Goal: Obtain resource: Download file/media

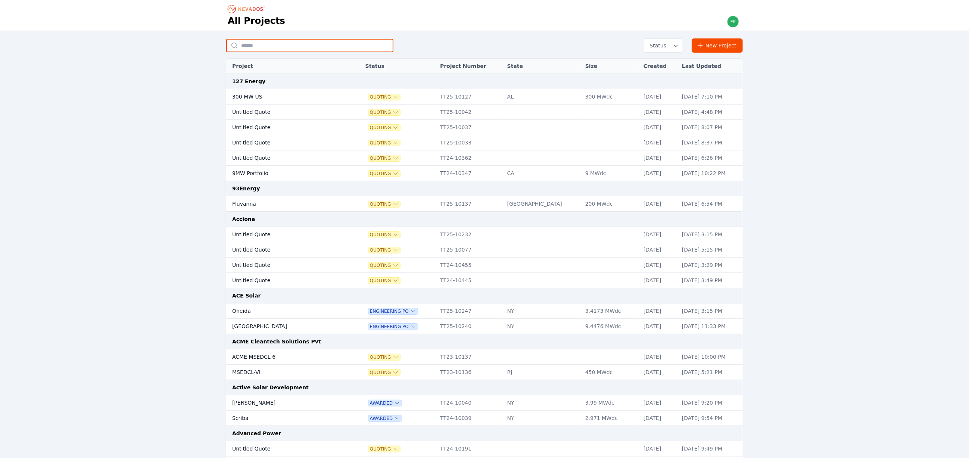
click at [310, 46] on input "text" at bounding box center [309, 45] width 167 height 13
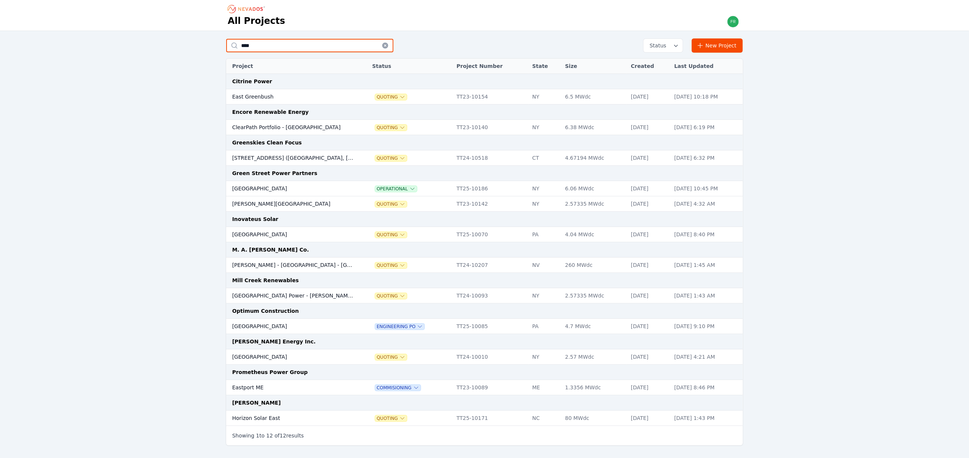
type input "****"
click at [309, 391] on td "Eastport ME" at bounding box center [292, 387] width 132 height 15
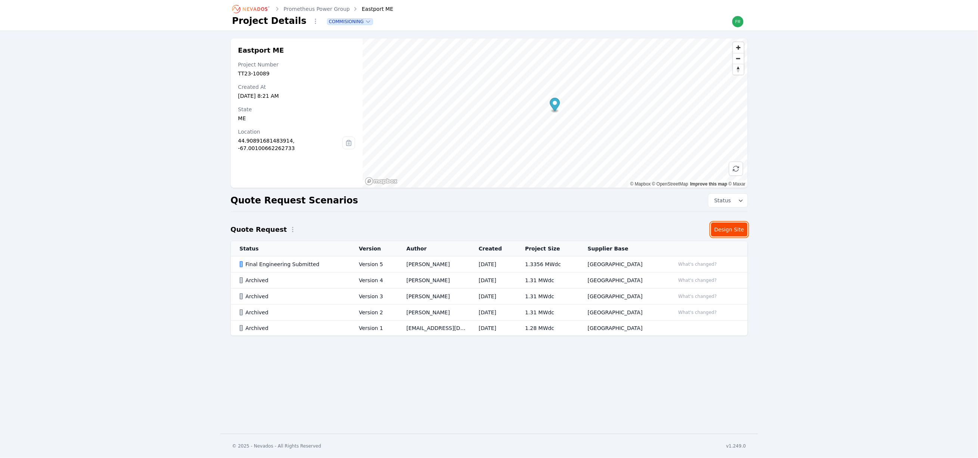
click at [727, 232] on link "Design Site" at bounding box center [729, 230] width 37 height 14
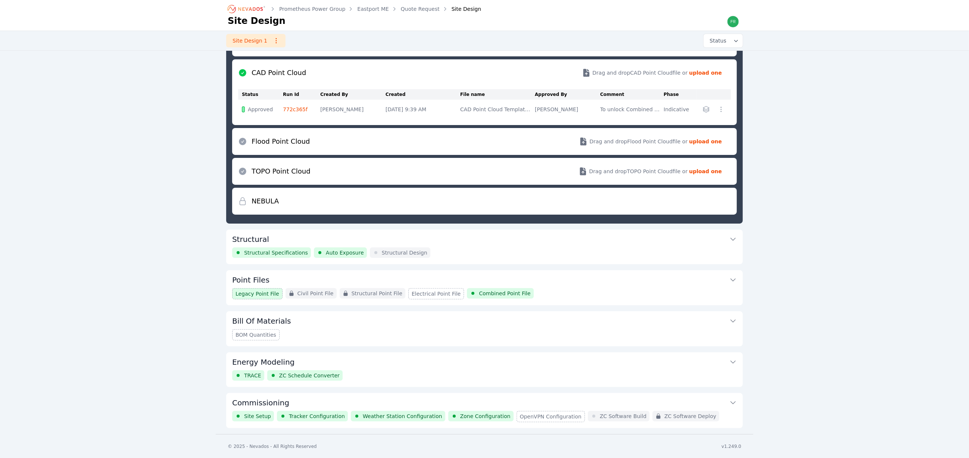
scroll to position [102, 0]
click at [266, 295] on span "Legacy Point File" at bounding box center [258, 293] width 44 height 7
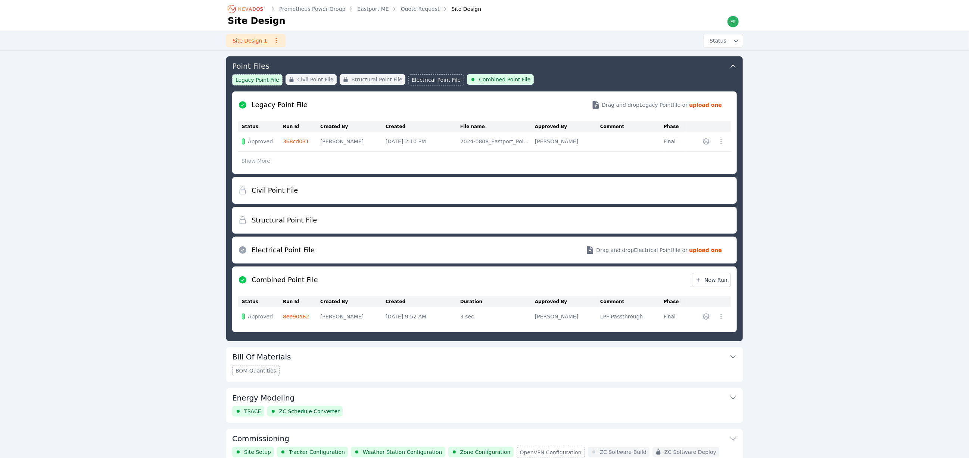
click at [709, 145] on button "button" at bounding box center [706, 142] width 12 height 12
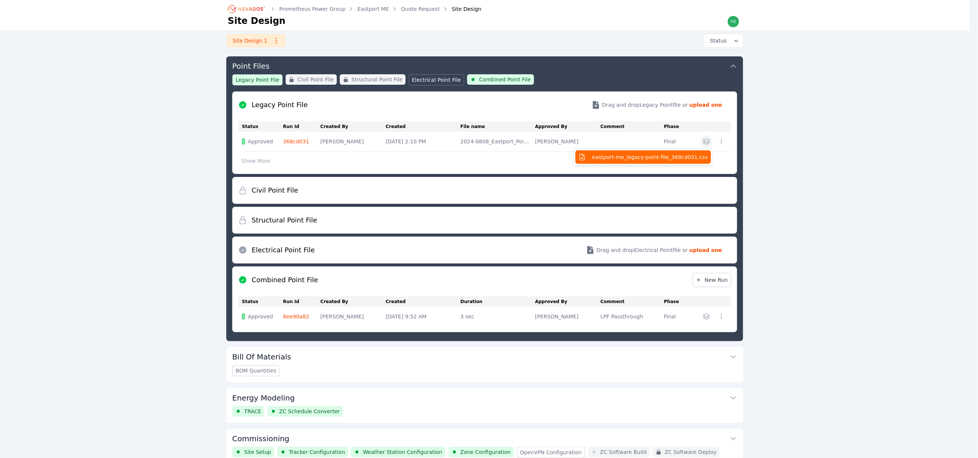
click at [667, 155] on span "eastport-me_legacy-point-file_368cd031.csv" at bounding box center [650, 156] width 116 height 7
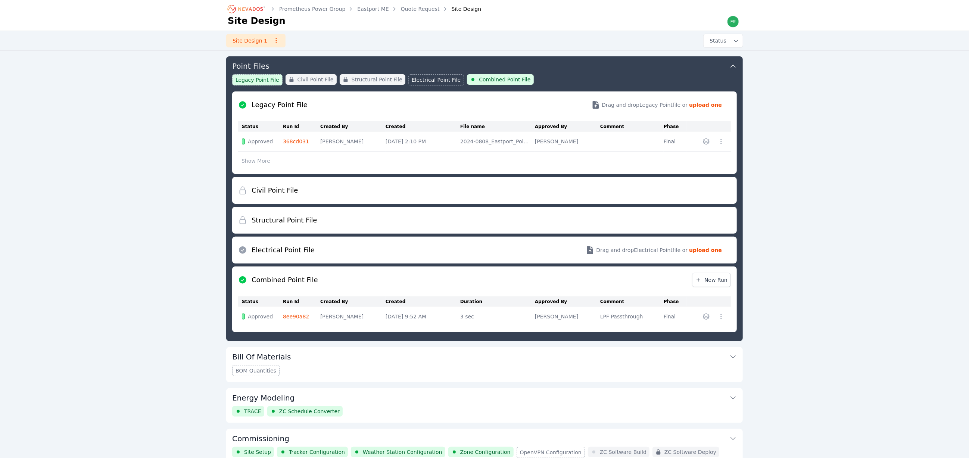
click at [250, 7] on icon "Breadcrumb" at bounding box center [246, 9] width 41 height 12
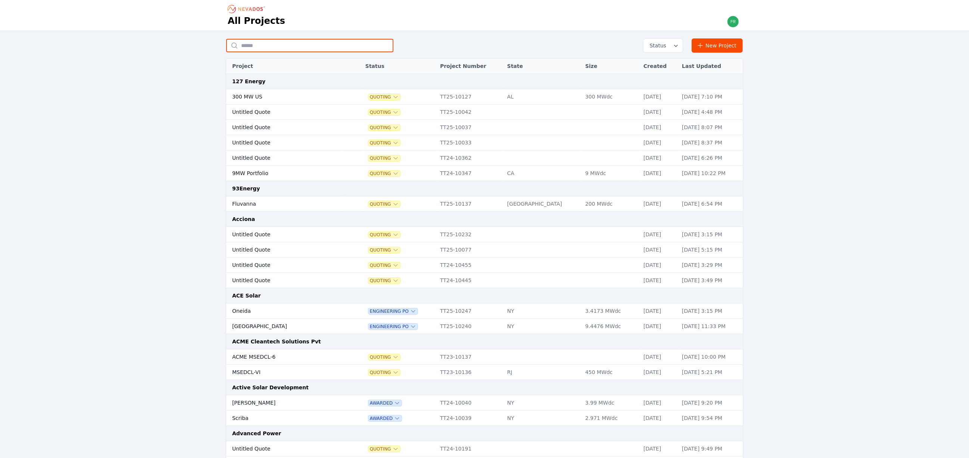
click at [277, 50] on input "text" at bounding box center [309, 45] width 167 height 13
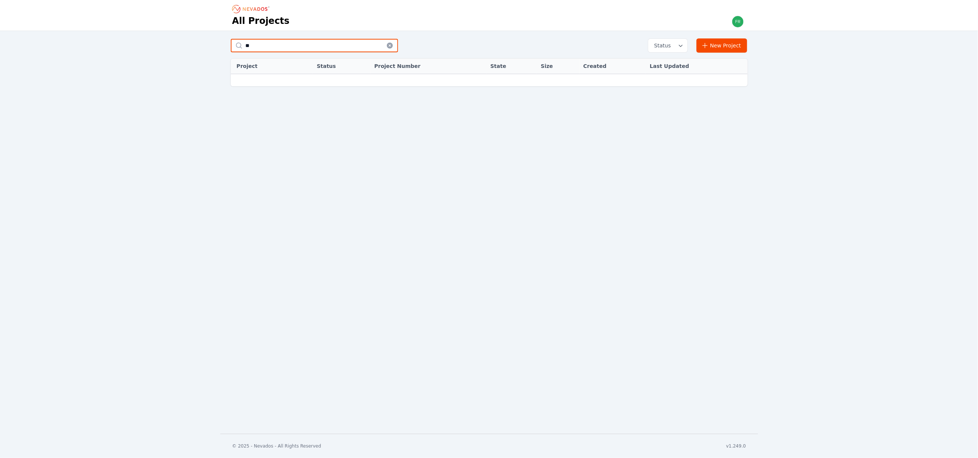
type input "*"
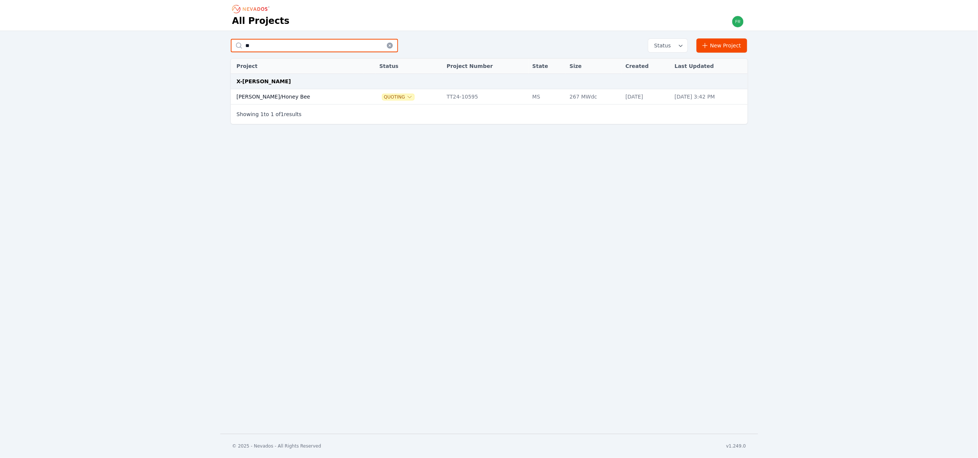
type input "*"
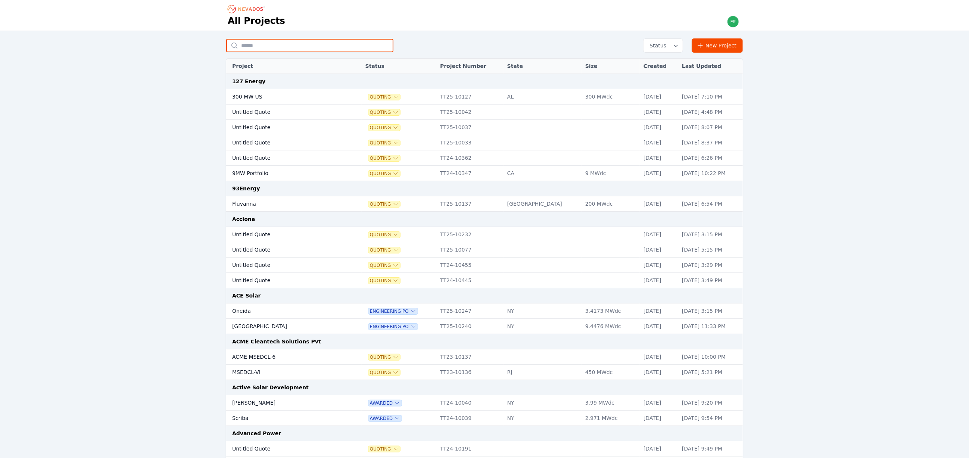
click at [282, 48] on input "text" at bounding box center [309, 45] width 167 height 13
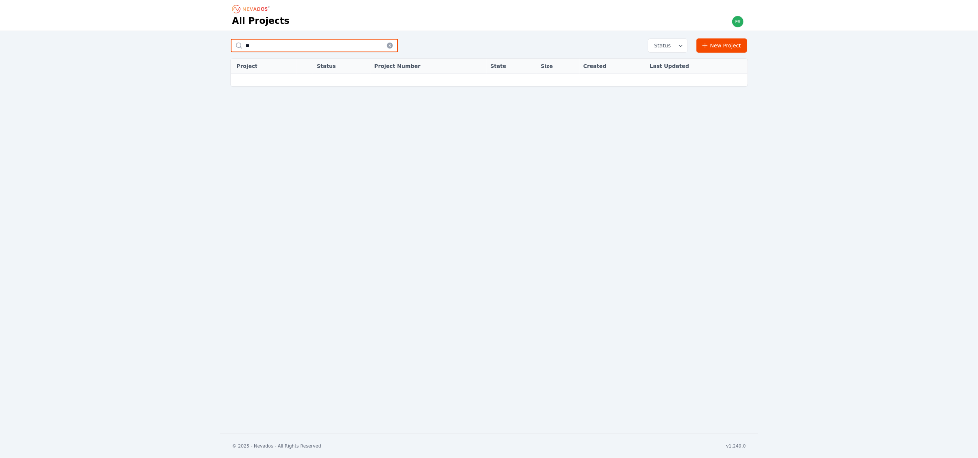
type input "*"
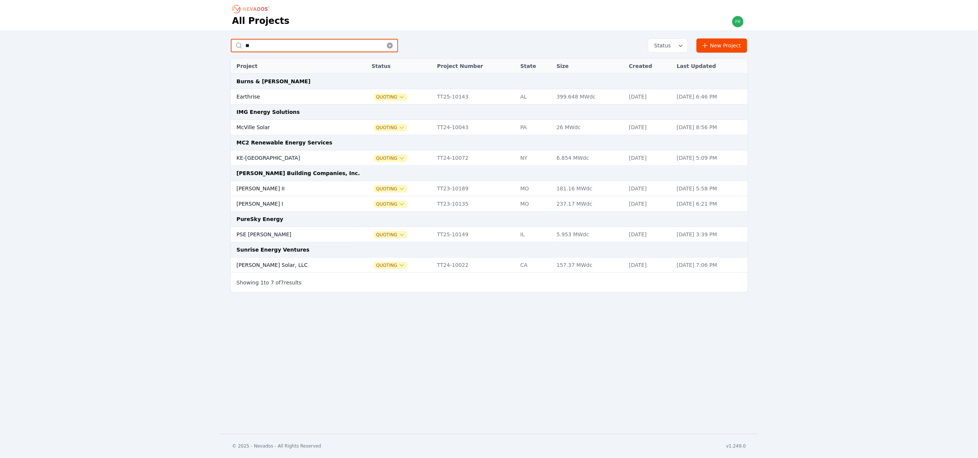
type input "*"
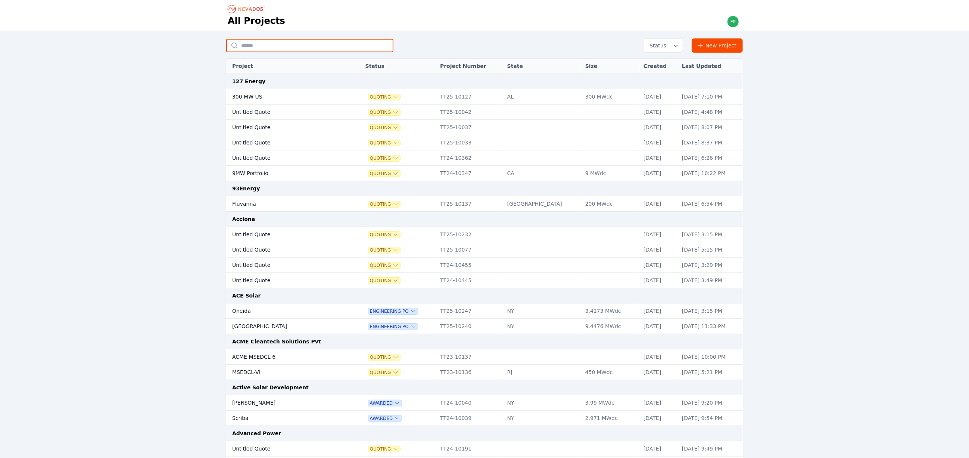
click at [313, 49] on input "text" at bounding box center [309, 45] width 167 height 13
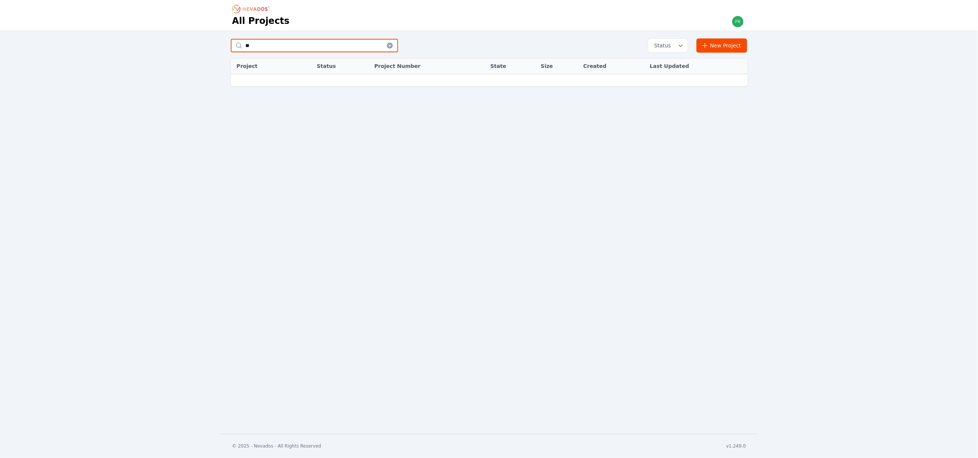
type input "*"
